Goal: Subscribe to service/newsletter

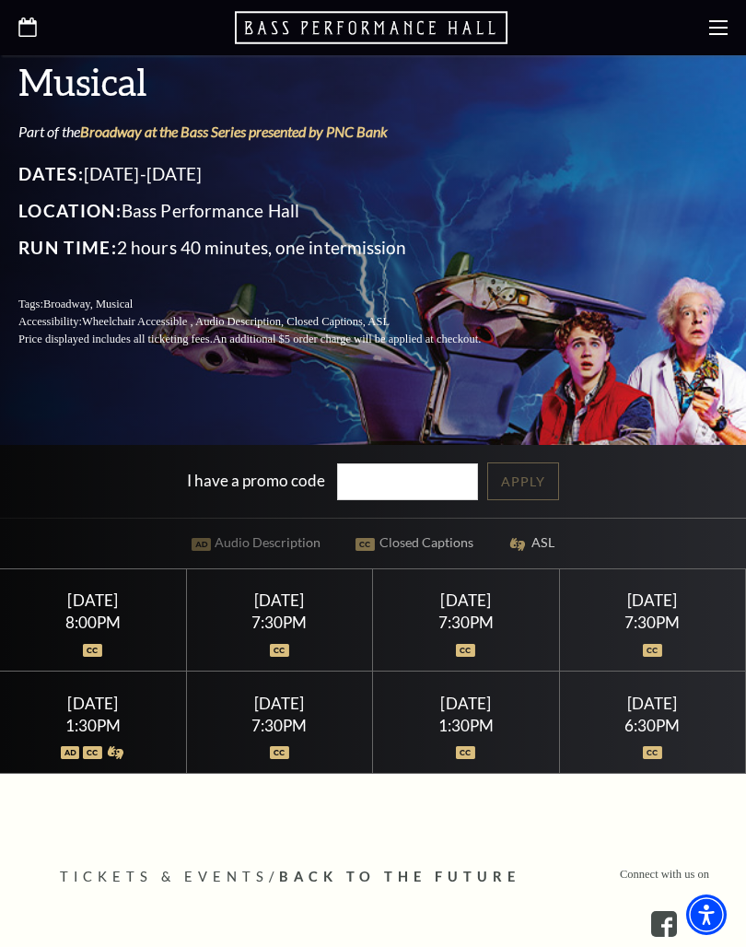
scroll to position [374, 0]
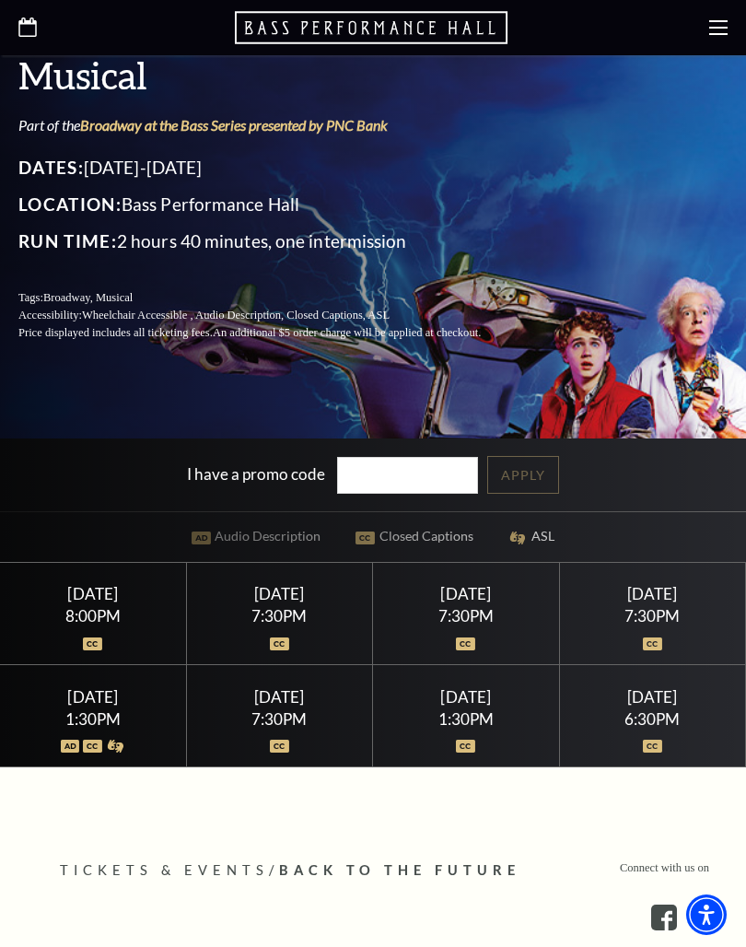
click at [155, 727] on div "1:30PM" at bounding box center [93, 719] width 142 height 16
click at [96, 727] on div "1:30PM" at bounding box center [93, 719] width 142 height 16
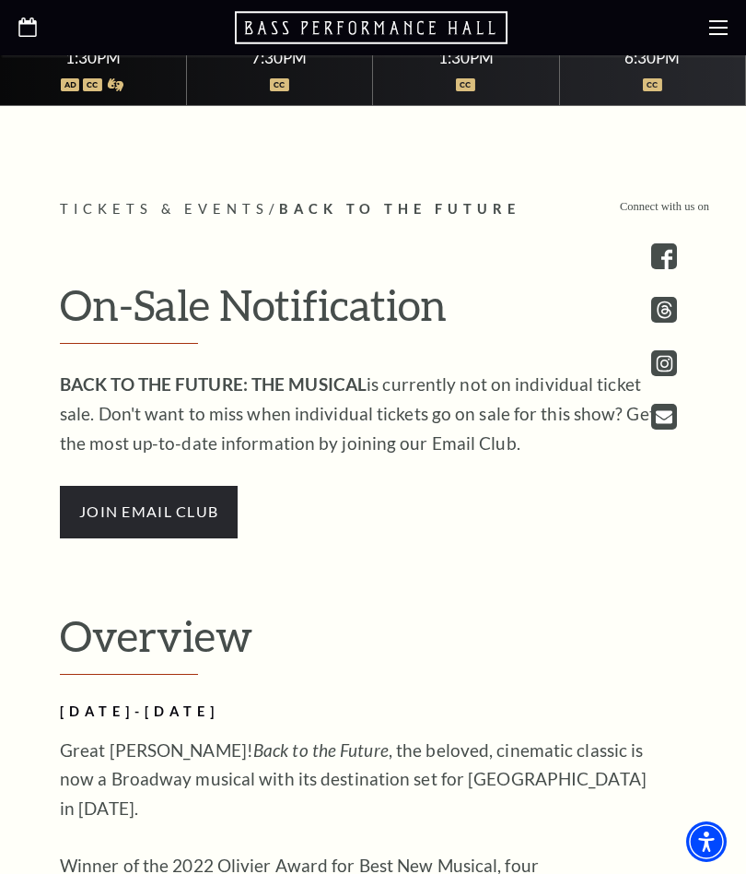
scroll to position [975, 0]
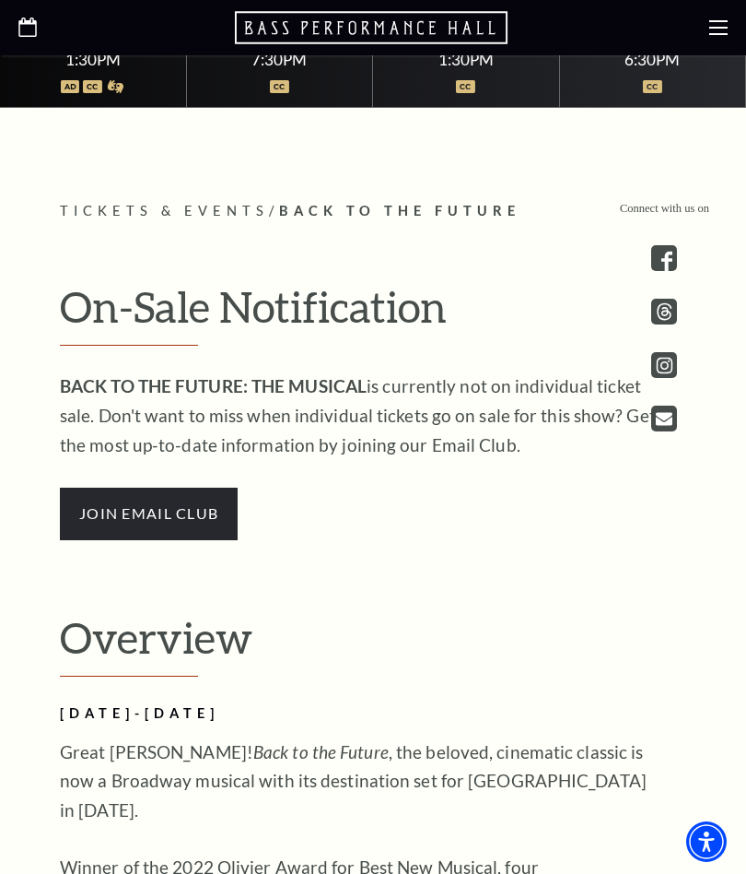
click at [170, 522] on span "join email club" at bounding box center [149, 513] width 178 height 52
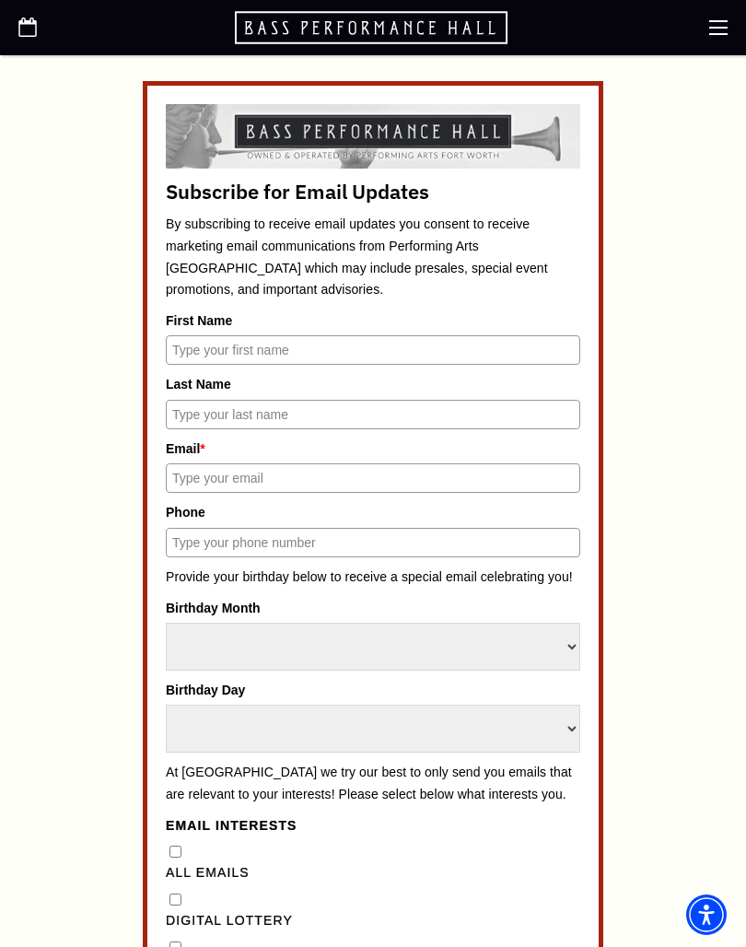
scroll to position [667, 0]
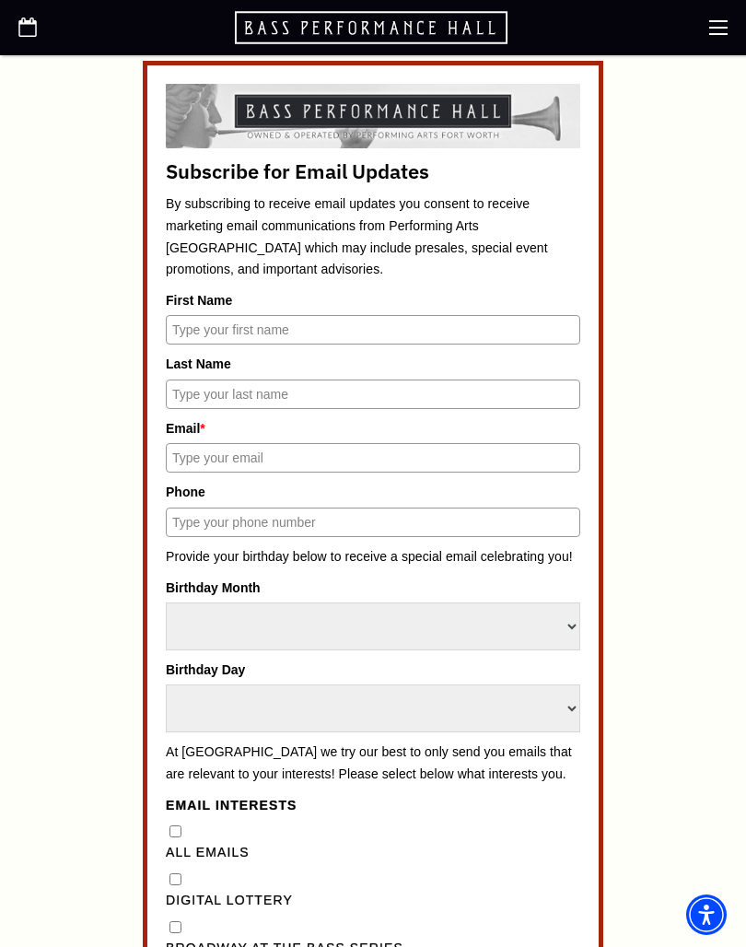
click at [228, 334] on input "First Name" at bounding box center [373, 329] width 415 height 29
type input "Christina"
type input "Adler"
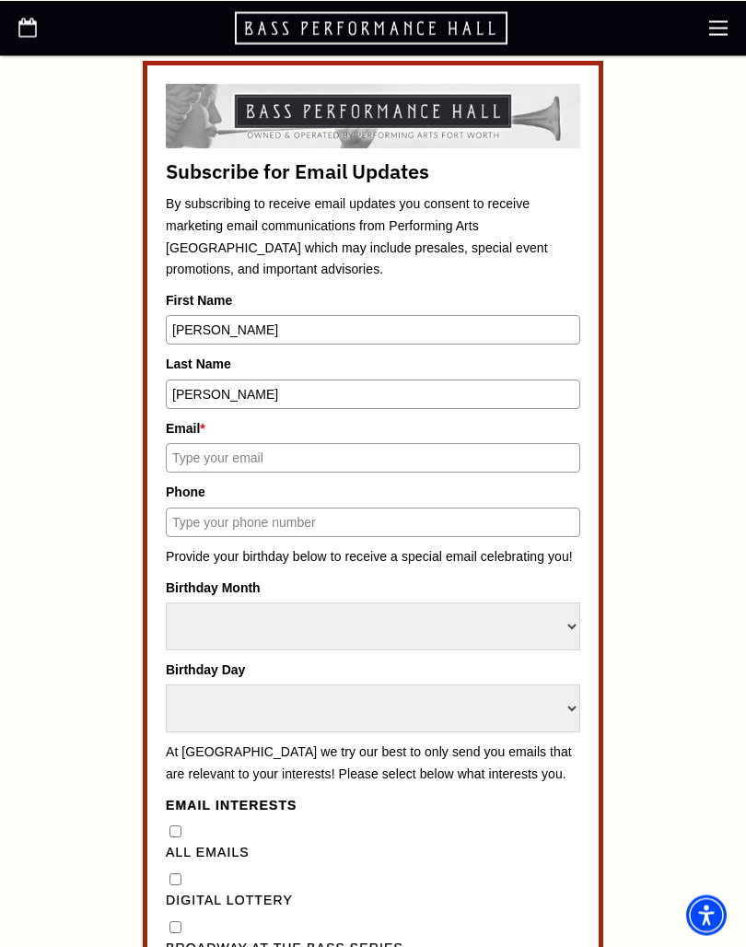
type input "planogrl2@gmail.com"
type input "9723818976"
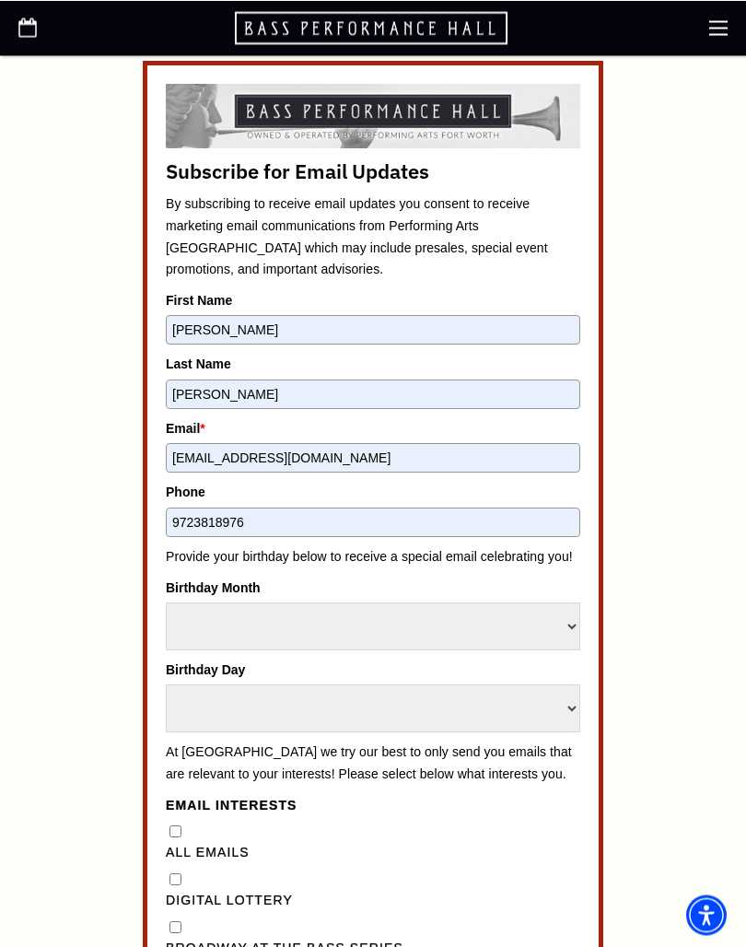
scroll to position [666, 0]
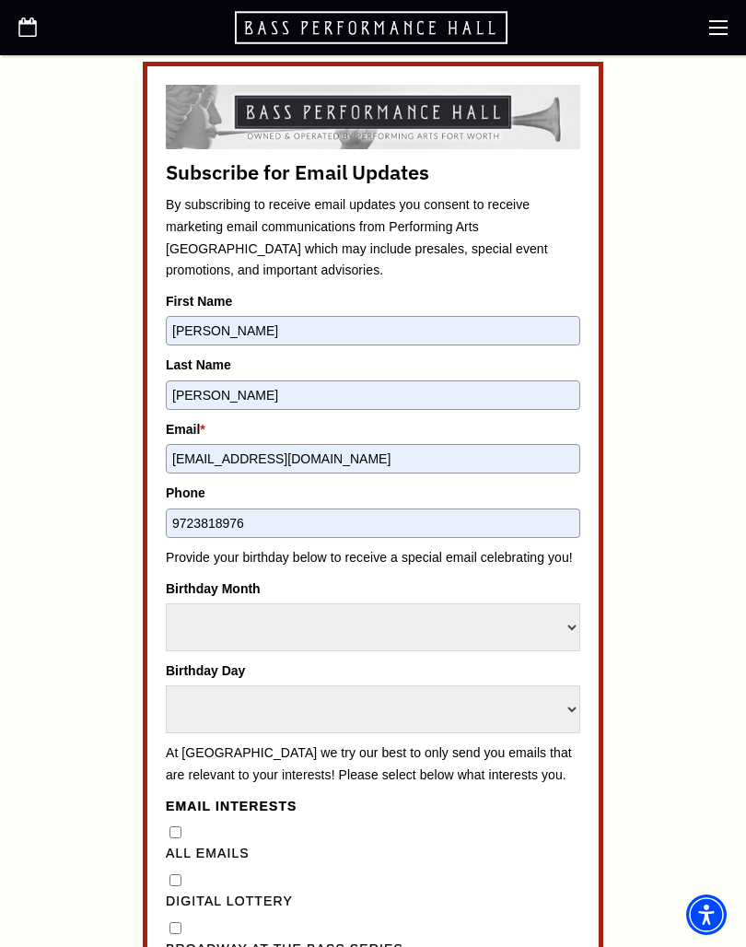
click at [356, 467] on input "planogrl2@gmail.com" at bounding box center [373, 458] width 415 height 29
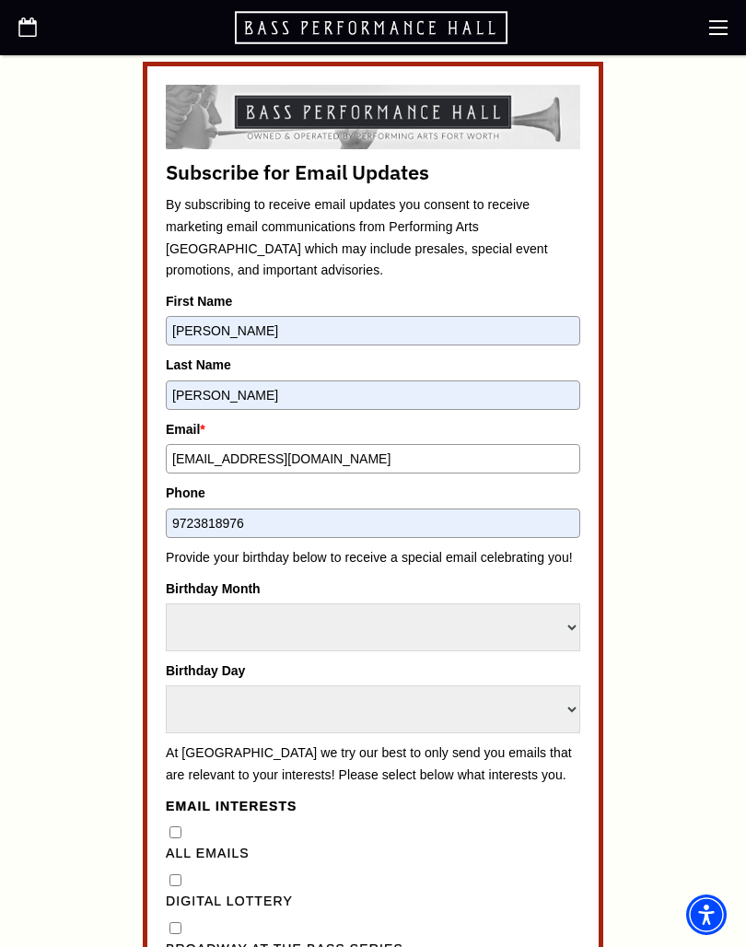
type input "planogrl@yahoo.com"
click at [370, 511] on input "9723818976" at bounding box center [373, 523] width 415 height 29
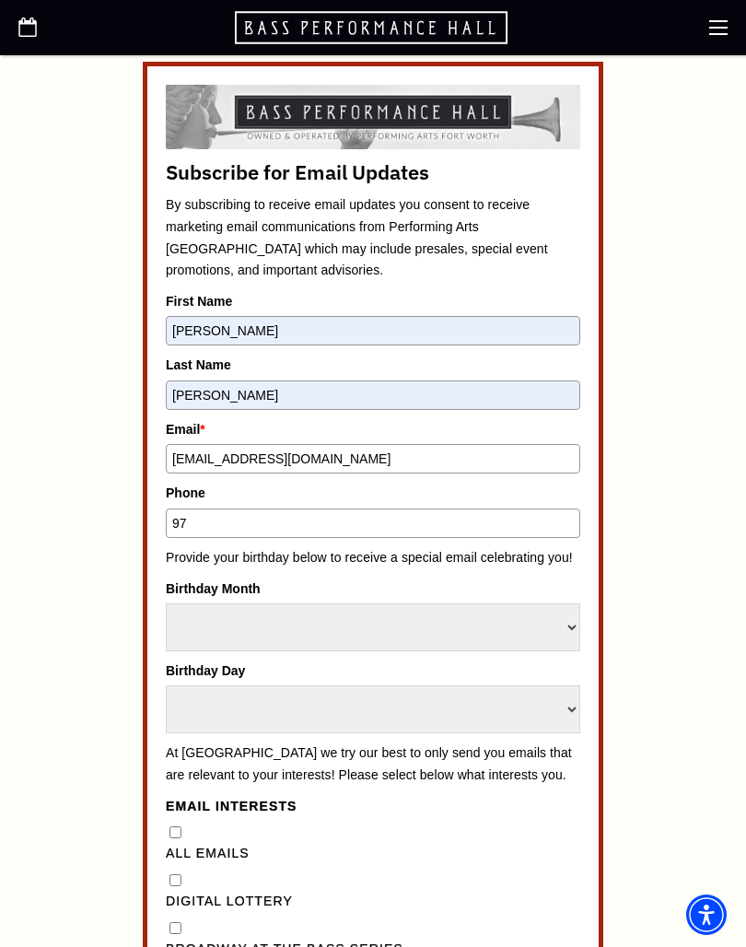
type input "9"
type input "2146792604"
click at [571, 619] on select "Select Month January February March April May June July August September Octobe…" at bounding box center [373, 628] width 415 height 48
select select "April"
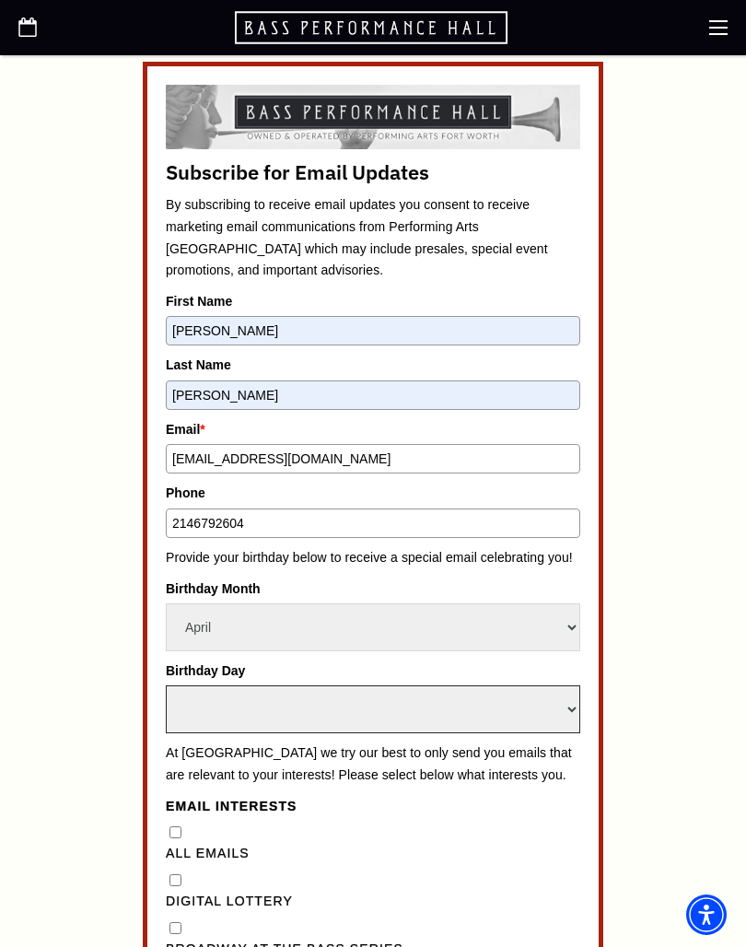
click at [556, 705] on select "Select Day 1 2 3 4 5 6 7 8 9 10 11 12 13 14 15 16 17 18 19 20 21 22 23 24" at bounding box center [373, 710] width 415 height 48
select select "16"
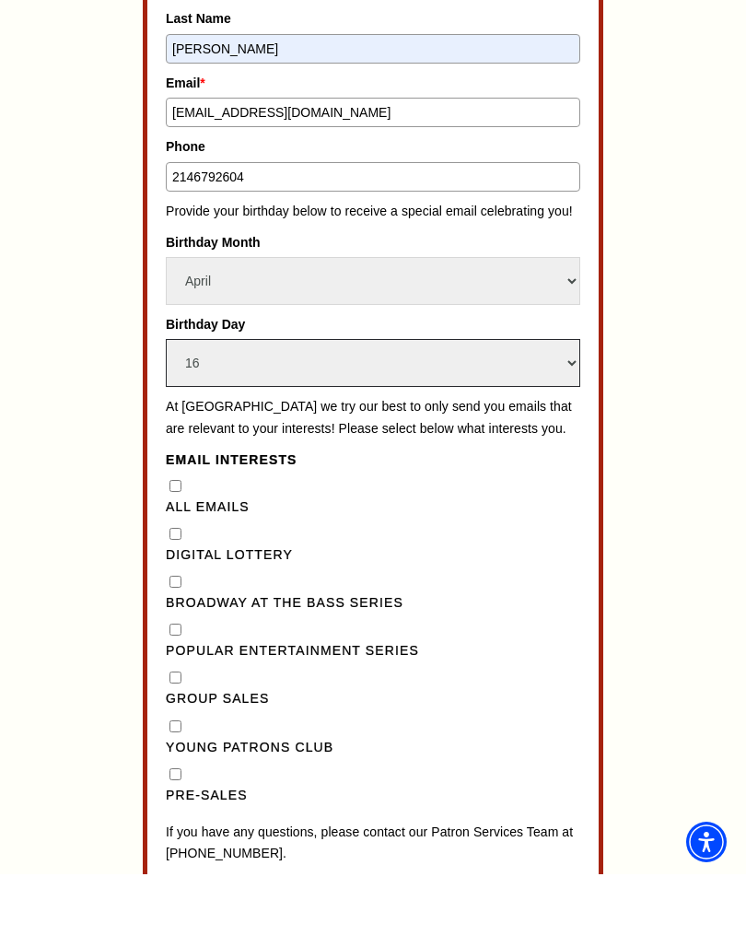
scroll to position [1014, 0]
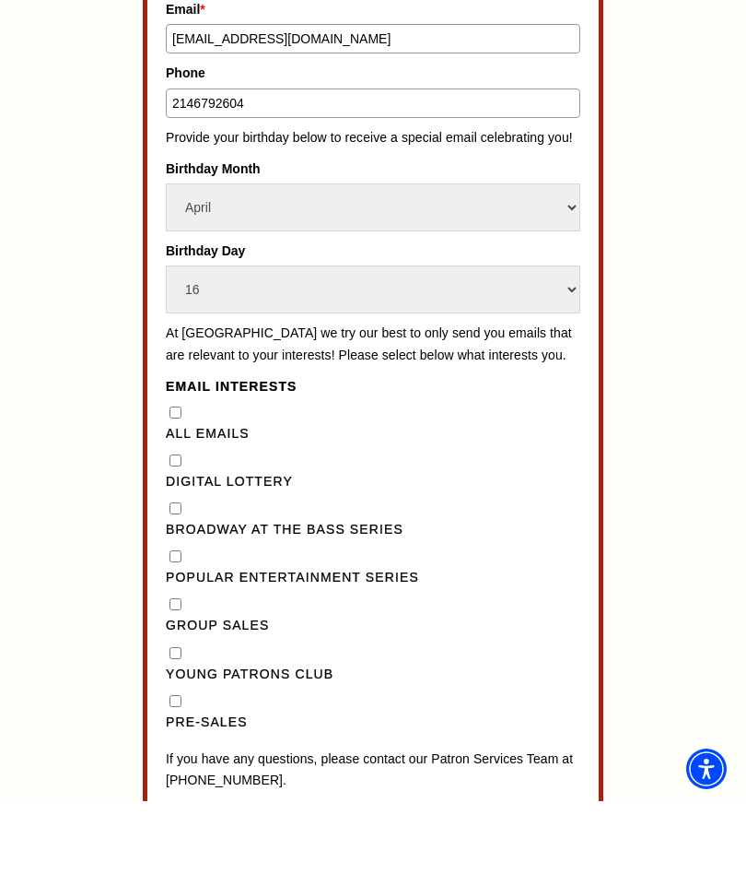
click at [181, 575] on Series"] "Broadway at the Bass Series" at bounding box center [176, 581] width 12 height 12
checkbox Series"] "true"
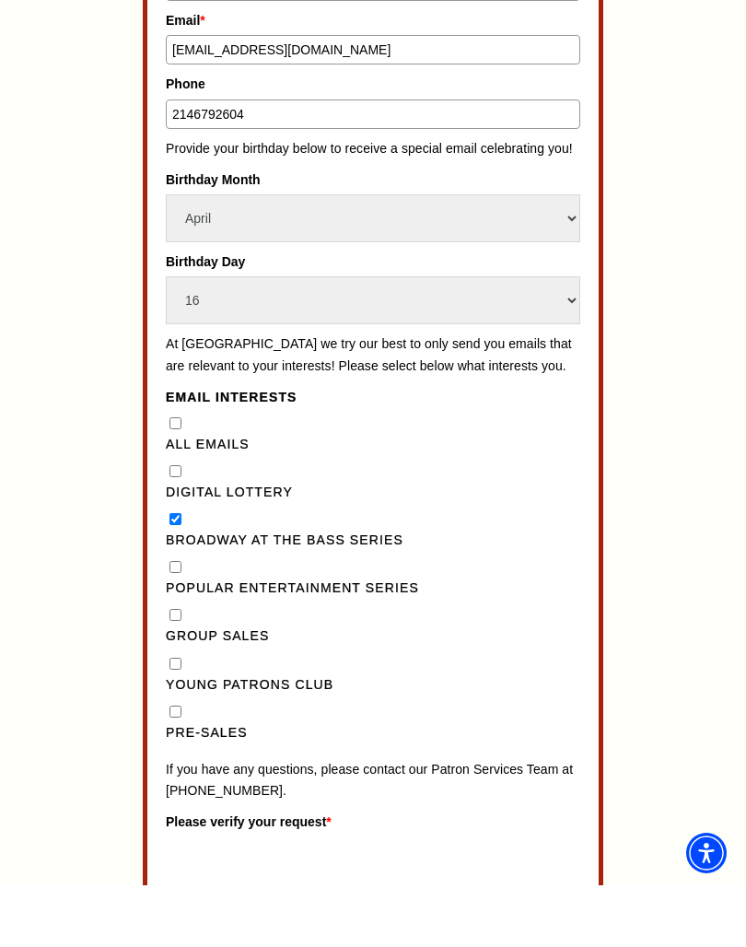
click at [180, 768] on input "Pre-Sales" at bounding box center [176, 774] width 12 height 12
checkbox input "true"
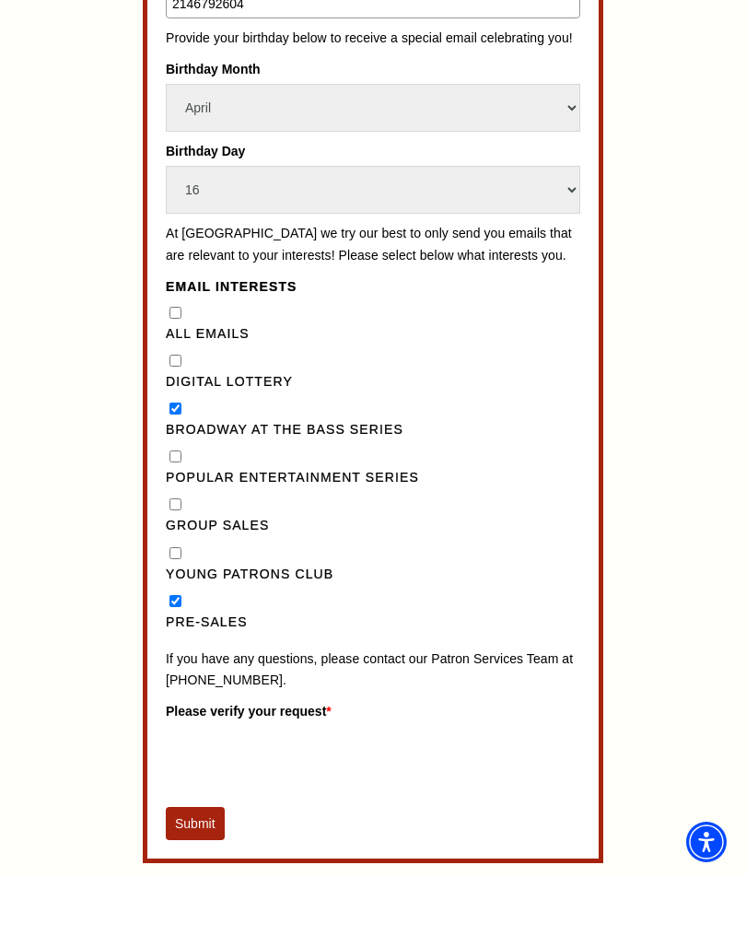
scroll to position [1128, 0]
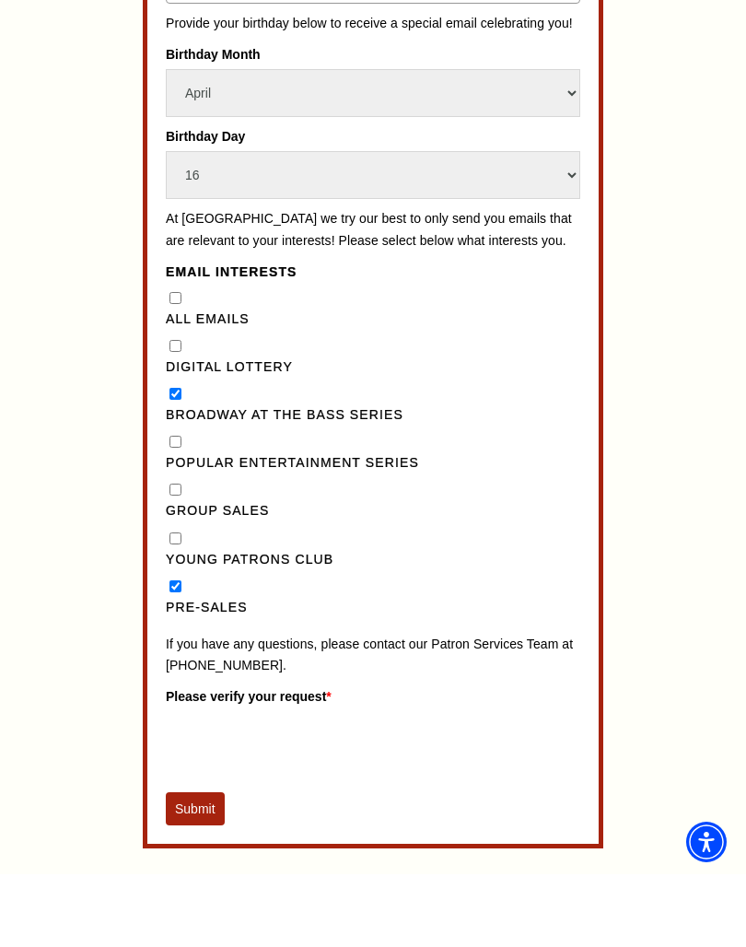
click at [206, 865] on button "Submit" at bounding box center [195, 881] width 59 height 33
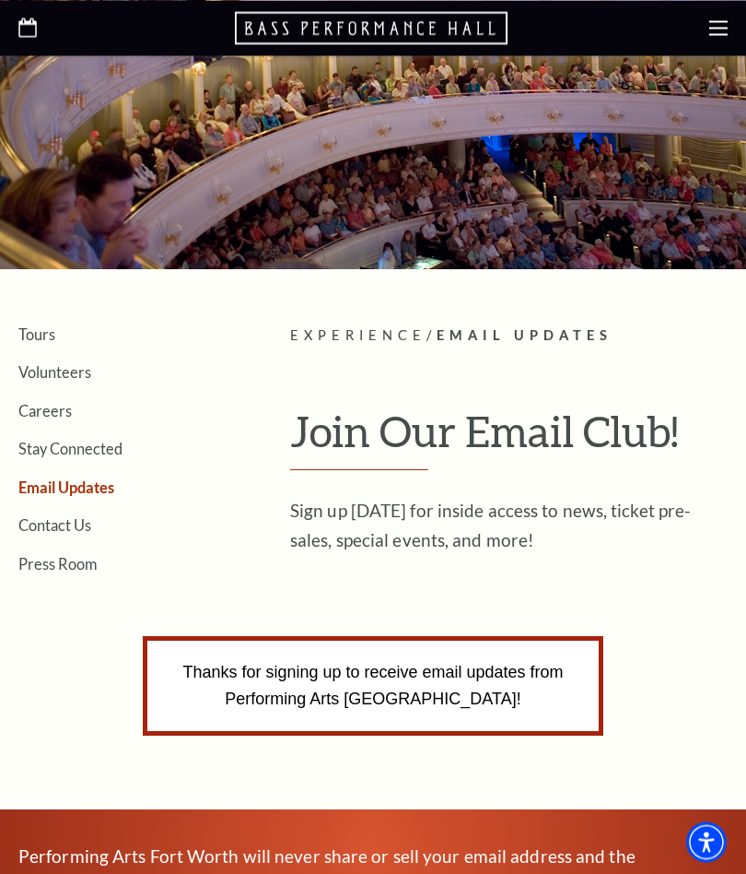
scroll to position [0, 0]
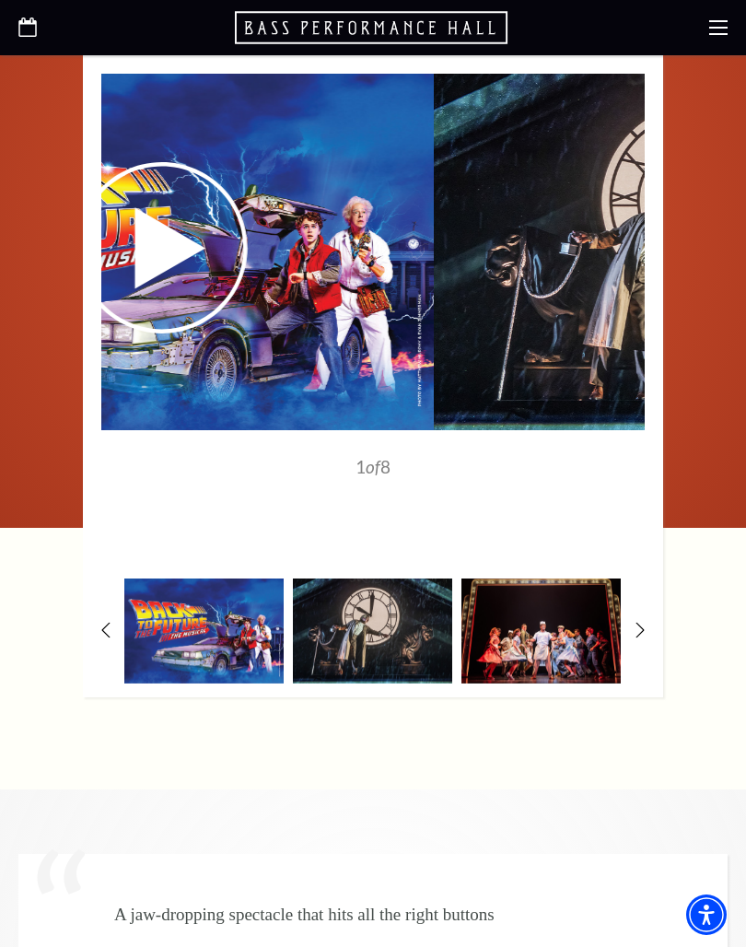
scroll to position [3092, 0]
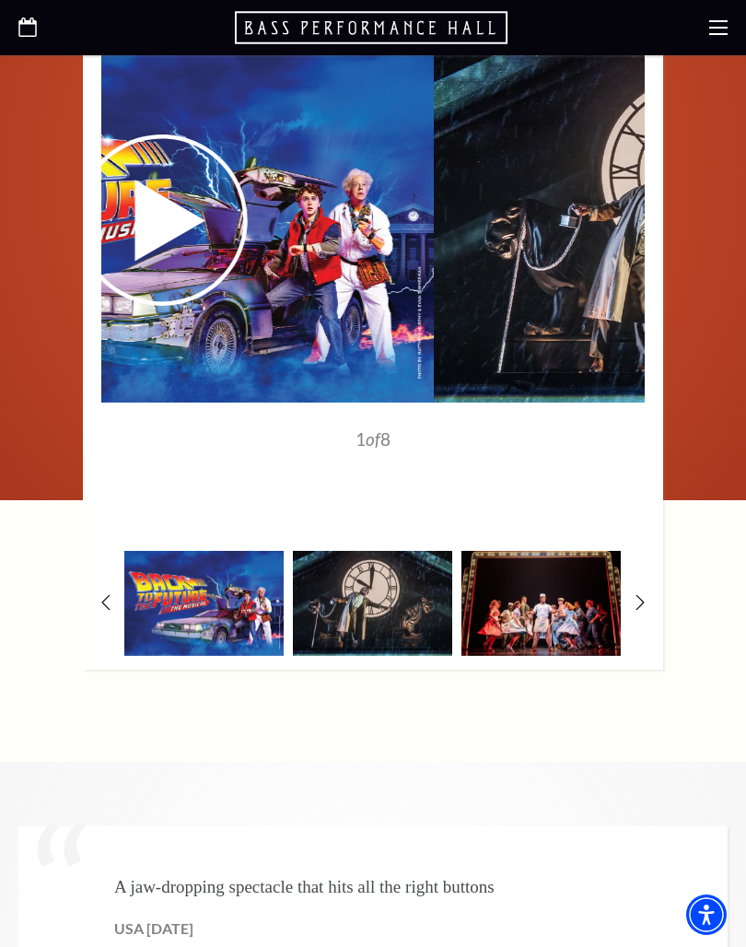
click at [551, 556] on img at bounding box center [541, 603] width 159 height 104
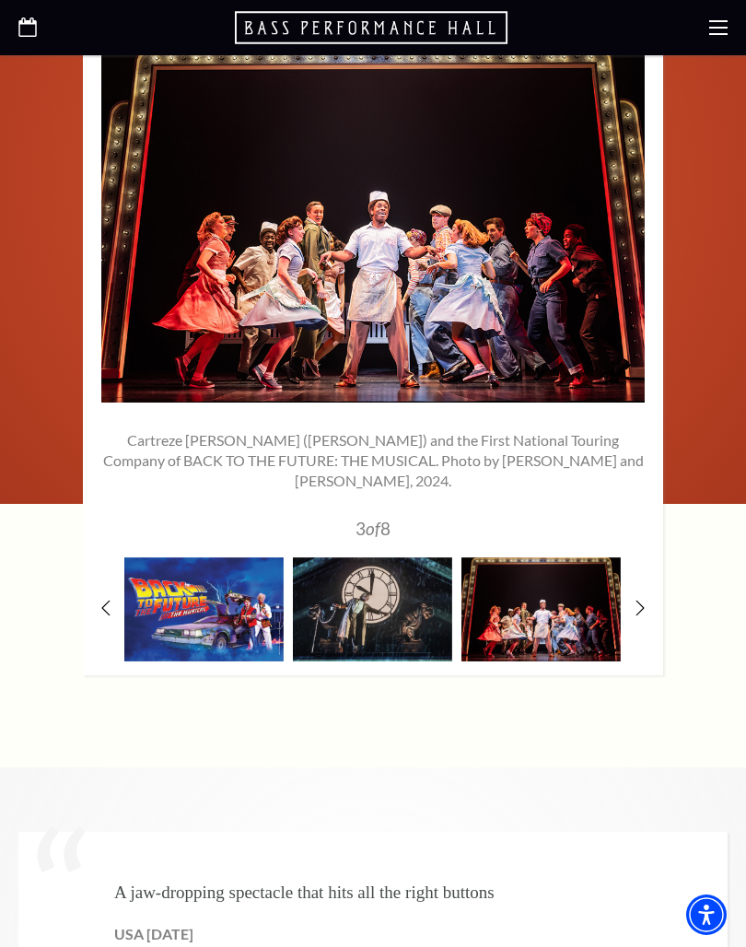
click at [391, 557] on img at bounding box center [372, 609] width 159 height 104
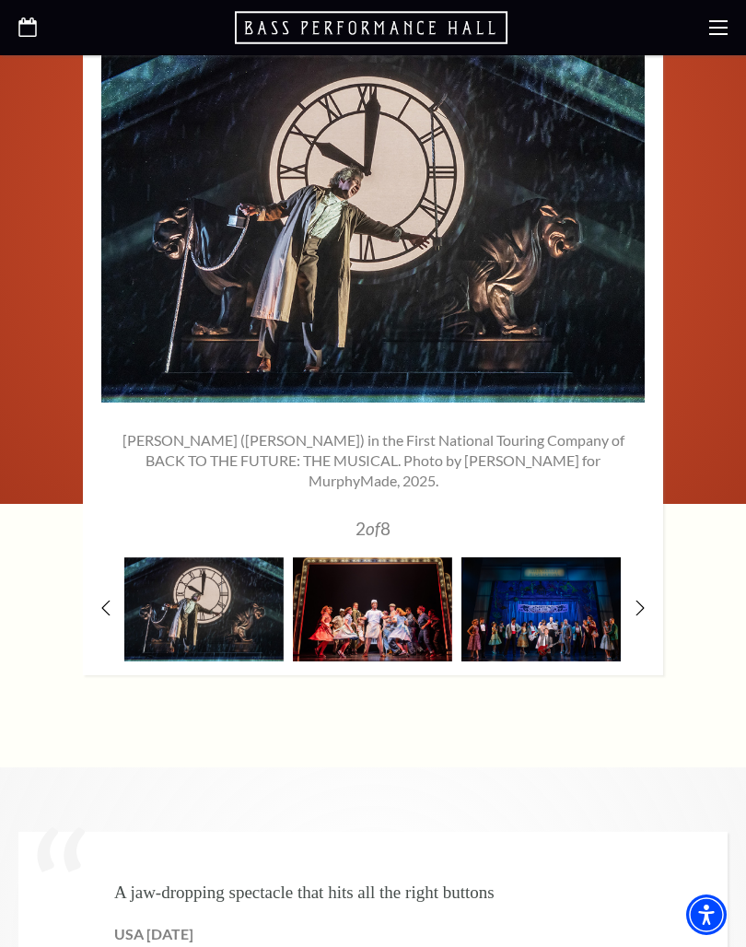
click at [577, 557] on img at bounding box center [541, 609] width 159 height 104
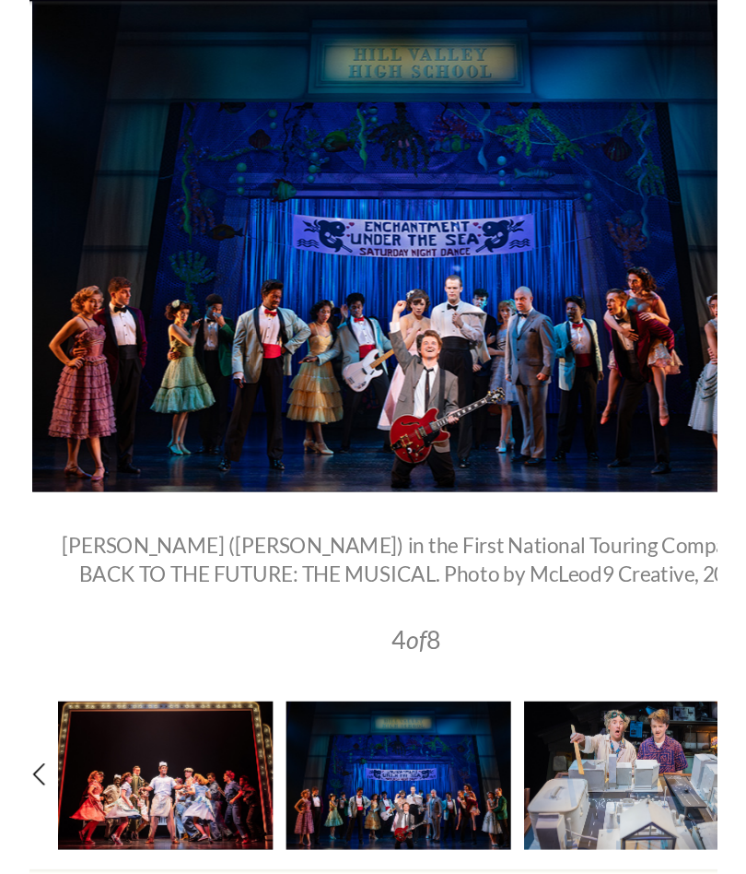
scroll to position [3133, 0]
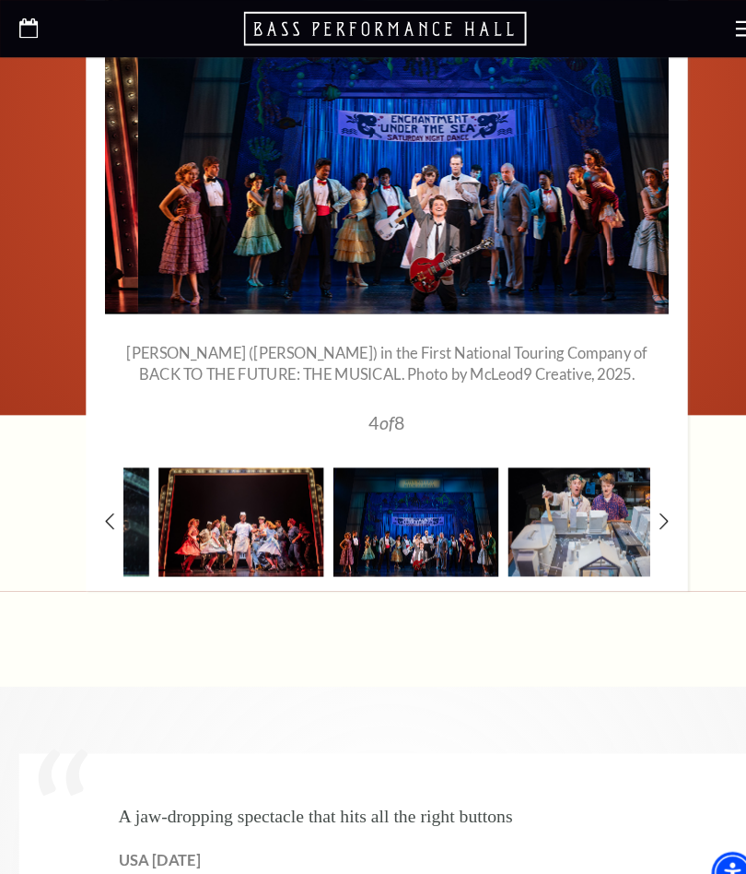
click at [574, 451] on img at bounding box center [569, 503] width 159 height 104
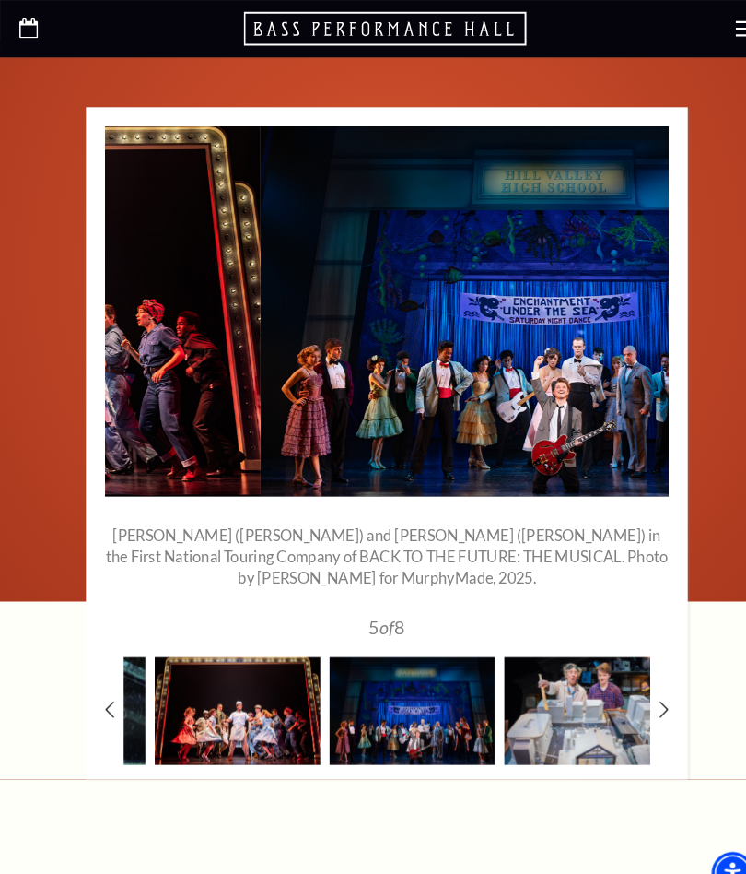
scroll to position [2956, 0]
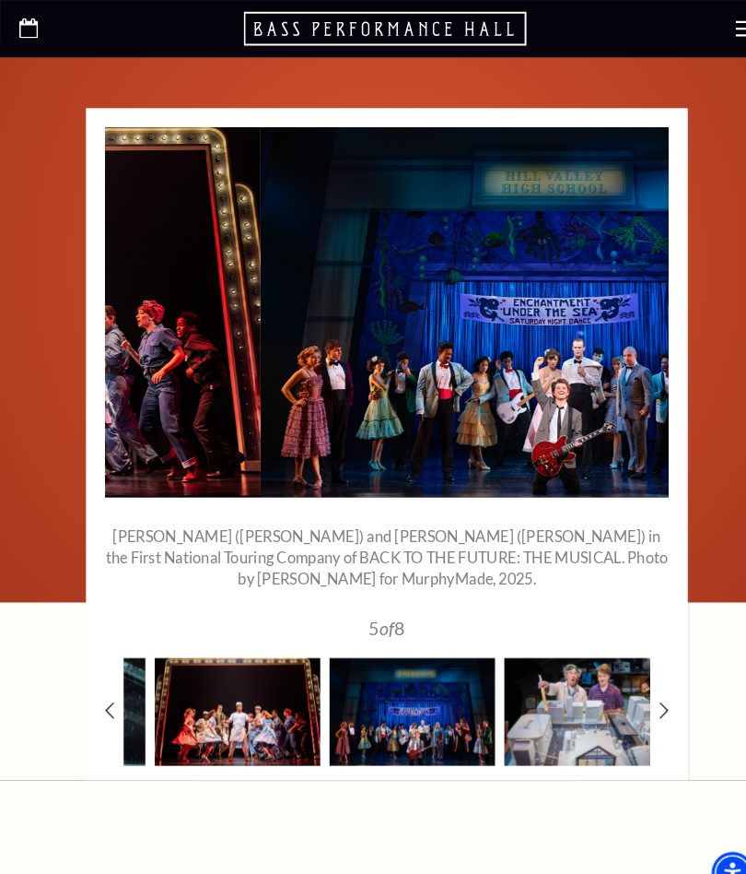
click at [590, 634] on img at bounding box center [566, 686] width 159 height 104
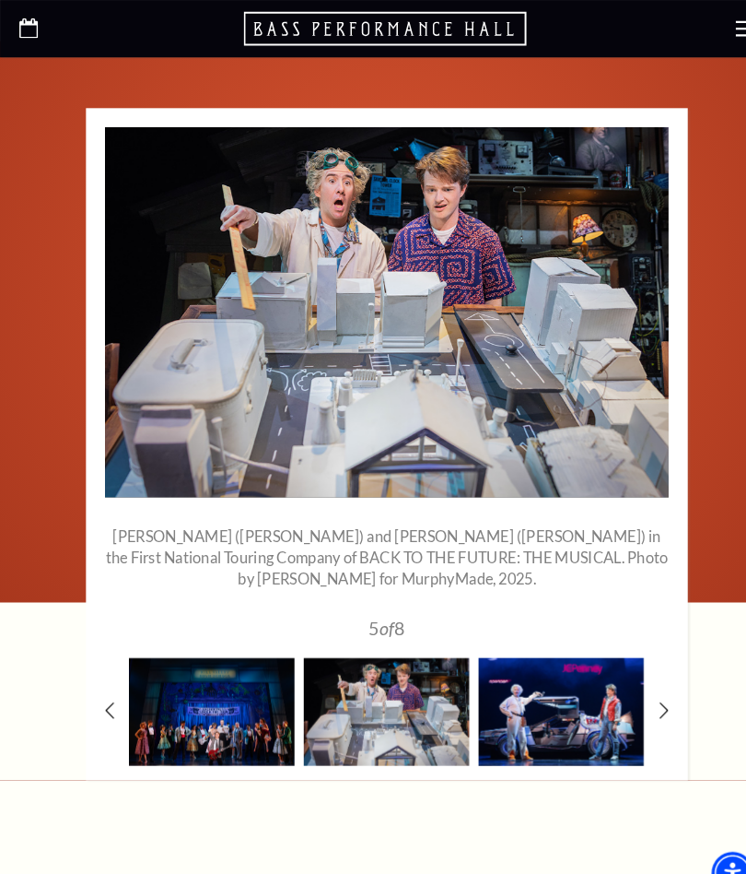
click at [581, 640] on img at bounding box center [541, 686] width 159 height 104
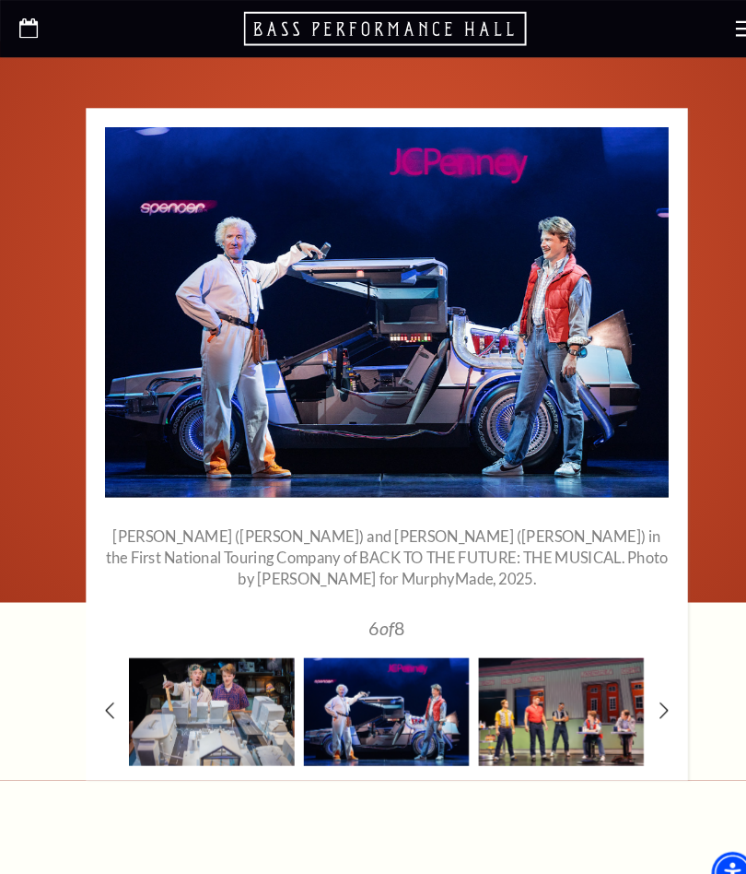
click at [571, 634] on img at bounding box center [541, 686] width 159 height 104
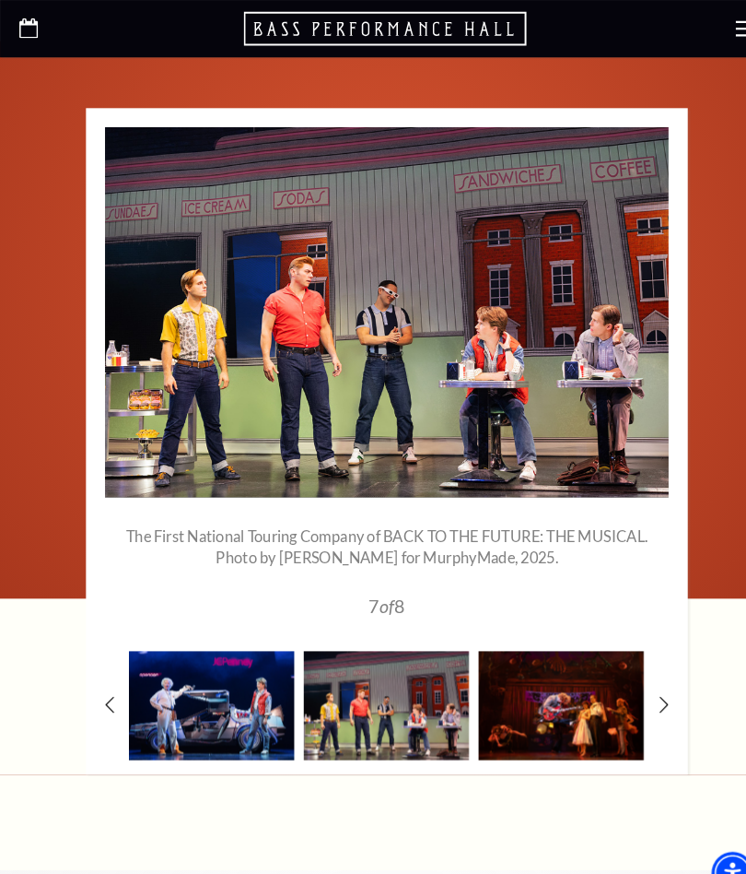
click at [584, 628] on img at bounding box center [541, 680] width 159 height 104
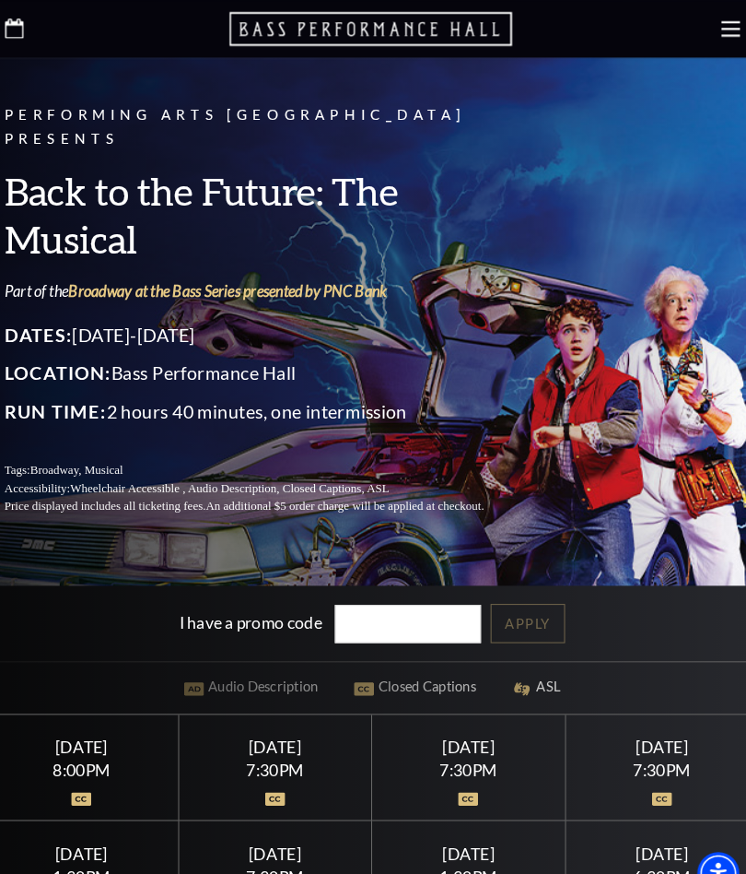
scroll to position [0, 0]
